Goal: Check status: Check status

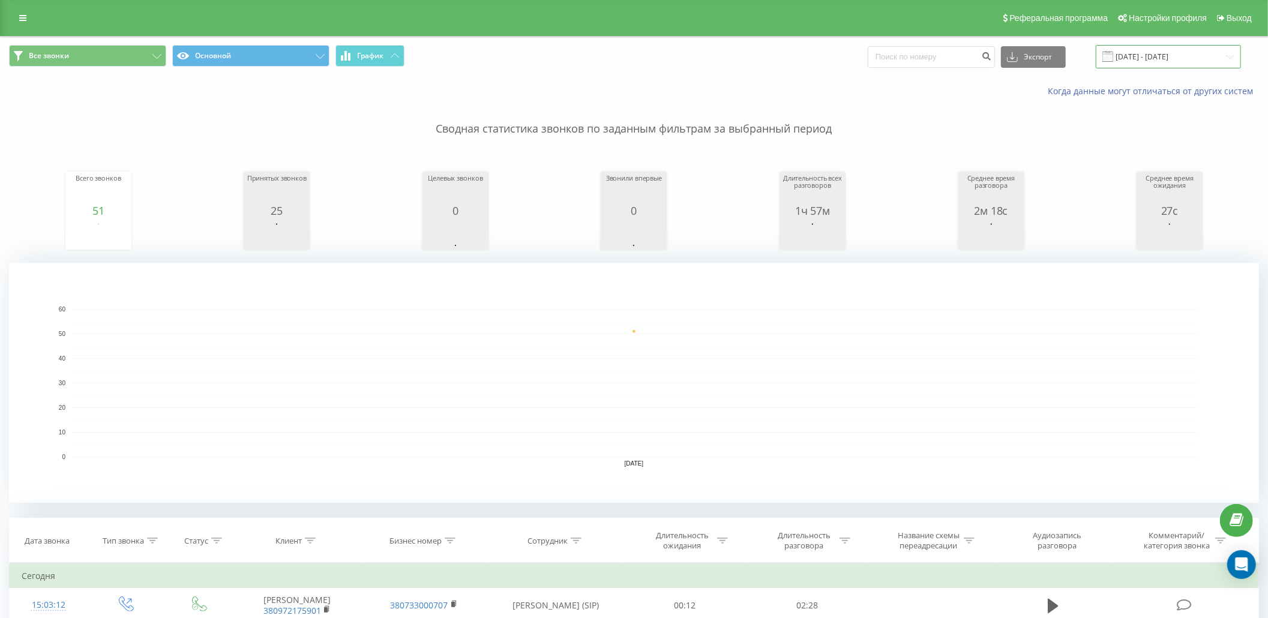
click at [1167, 59] on input "[DATE] - [DATE]" at bounding box center [1167, 56] width 145 height 23
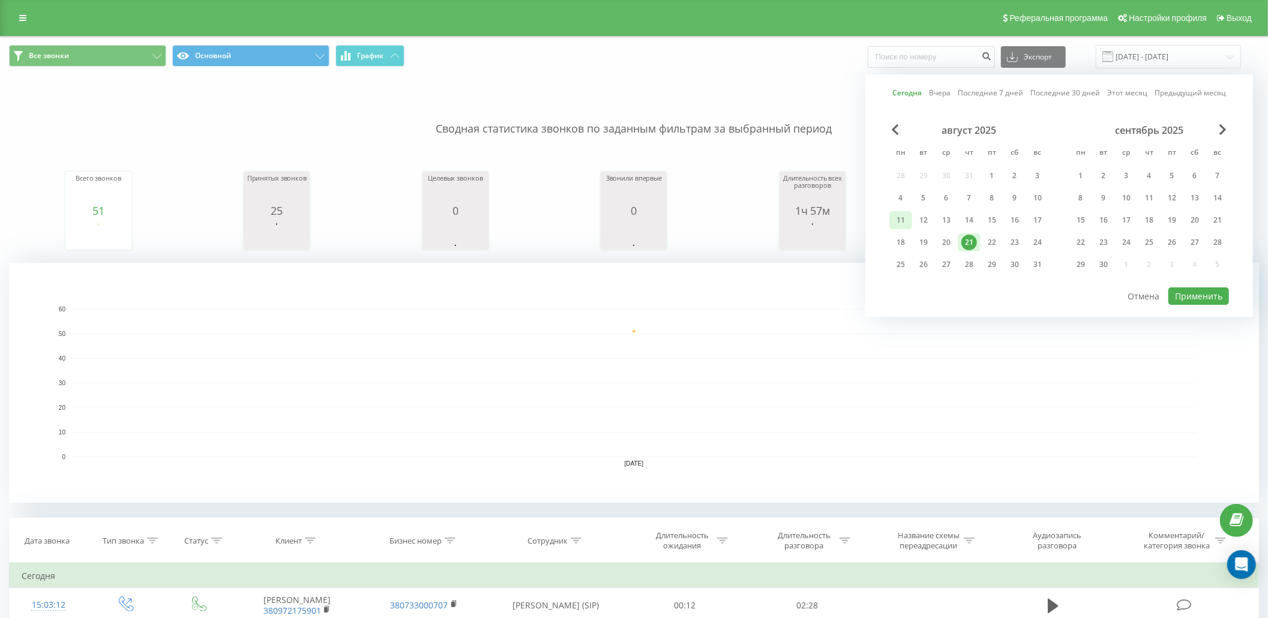
click at [901, 217] on div "11" at bounding box center [901, 220] width 16 height 16
click at [995, 221] on div "15" at bounding box center [992, 220] width 16 height 16
click at [1193, 294] on button "Применить" at bounding box center [1198, 295] width 61 height 17
type input "11.08.2025 - 15.08.2025"
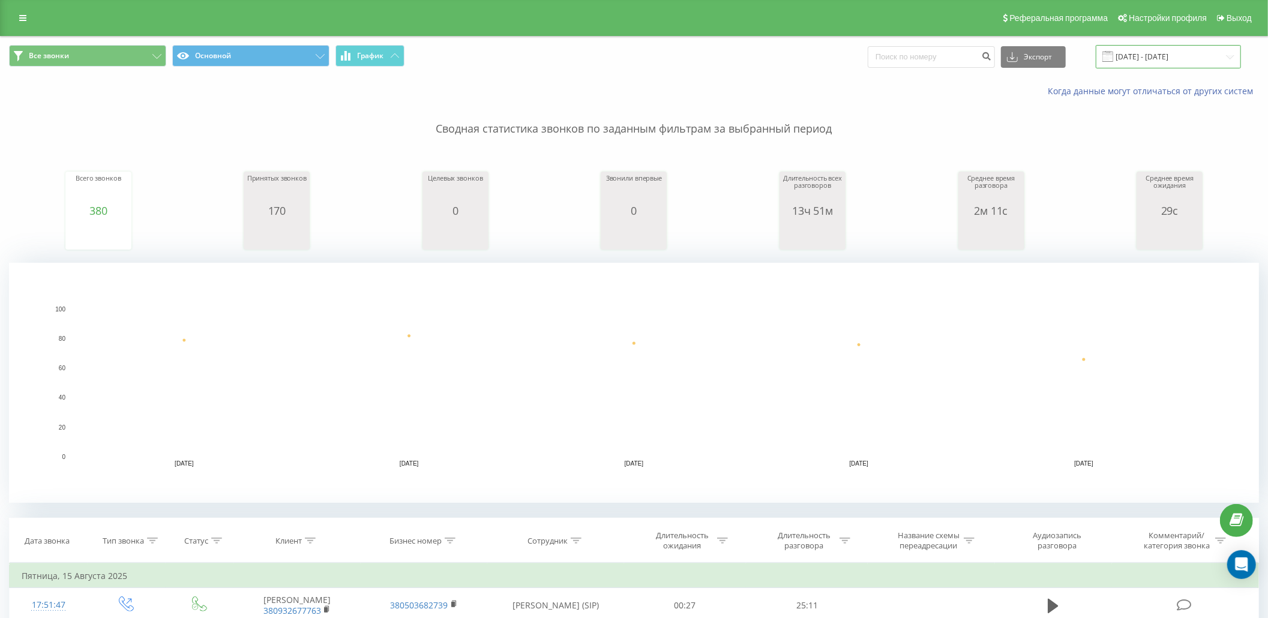
click at [1147, 56] on input "[DATE] - [DATE]" at bounding box center [1167, 56] width 145 height 23
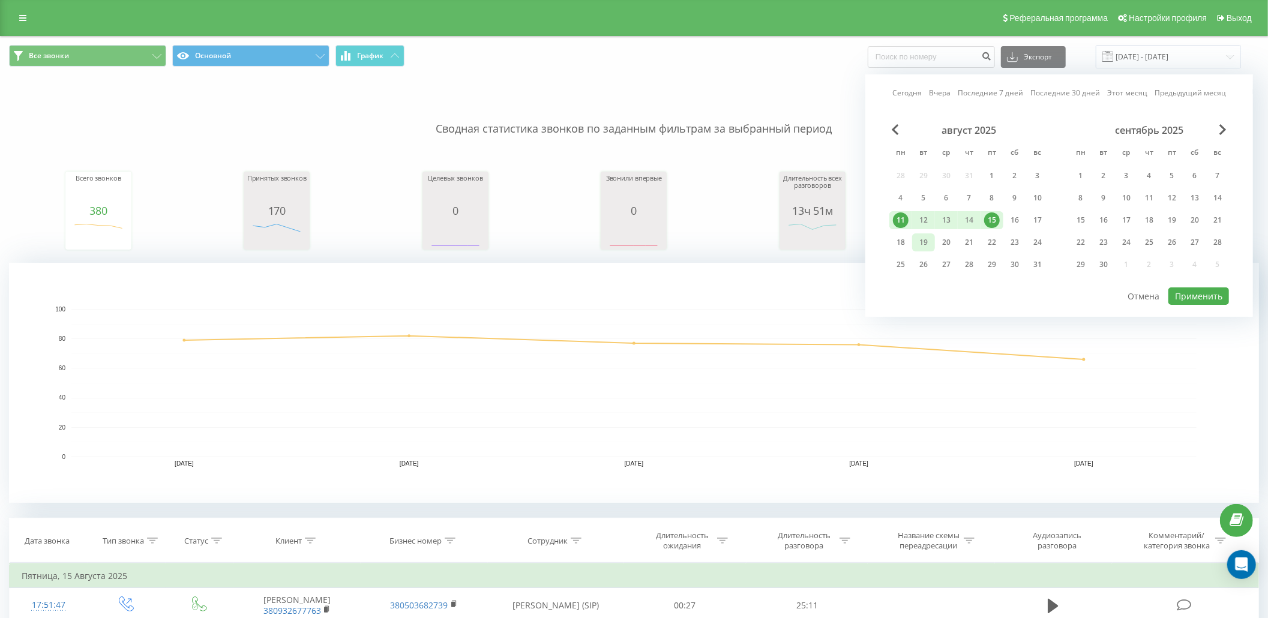
click at [932, 248] on div "19" at bounding box center [923, 242] width 23 height 18
click at [975, 239] on div "21" at bounding box center [969, 243] width 16 height 16
click at [972, 239] on div "21" at bounding box center [969, 243] width 16 height 16
click at [1184, 293] on button "Применить" at bounding box center [1198, 295] width 61 height 17
type input "[DATE] - [DATE]"
